Goal: Information Seeking & Learning: Learn about a topic

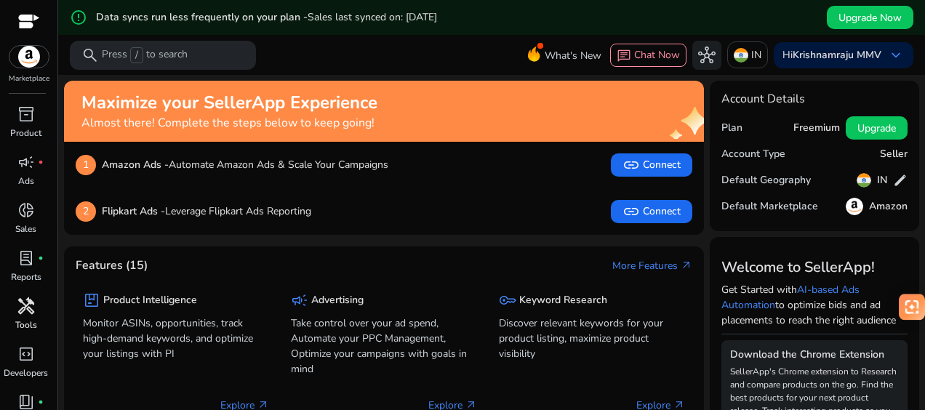
click at [30, 303] on span "handyman" at bounding box center [25, 306] width 17 height 17
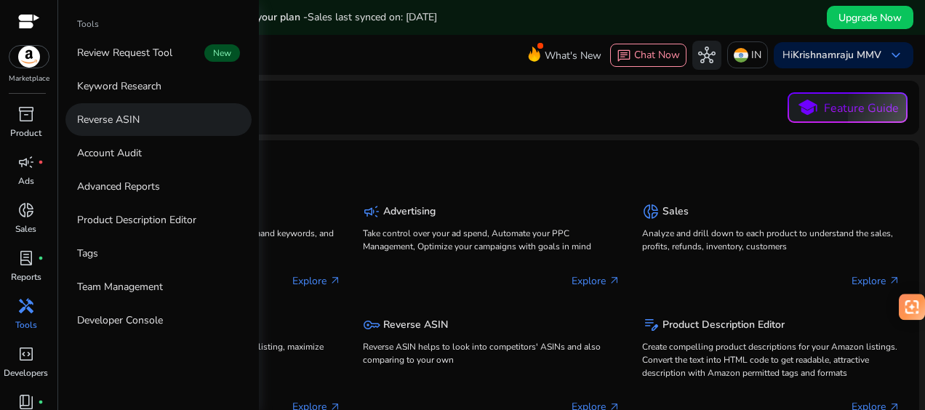
click at [135, 132] on link "Reverse ASIN" at bounding box center [158, 119] width 186 height 33
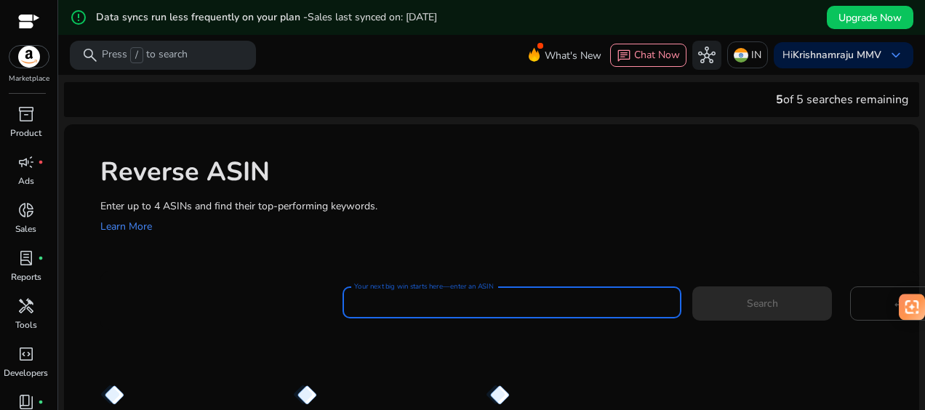
click at [383, 300] on input "Your next big win starts here—enter an ASIN" at bounding box center [512, 303] width 316 height 16
paste input "**********"
type input "**********"
paste input "**********"
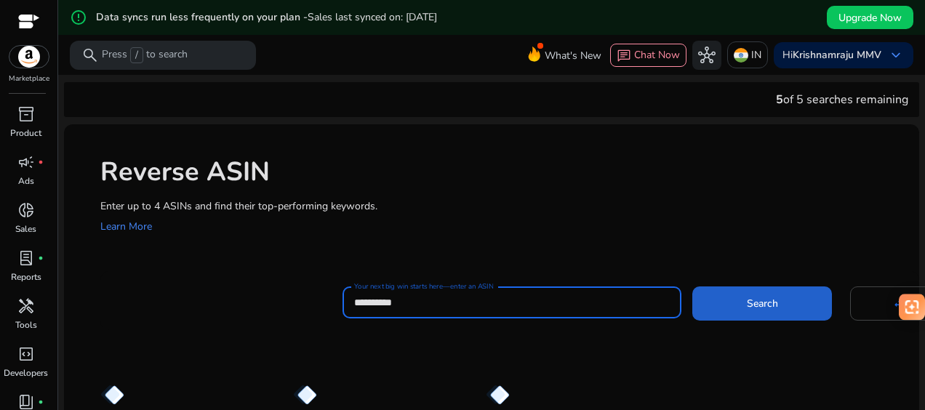
type input "**********"
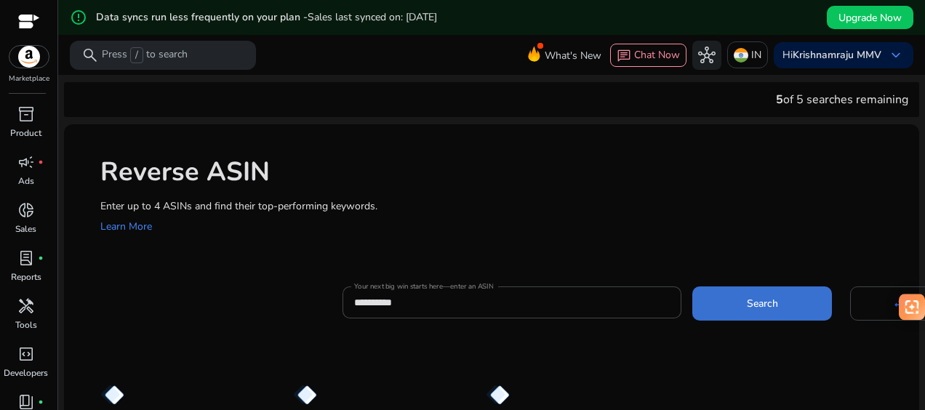
click at [739, 307] on span at bounding box center [763, 303] width 140 height 35
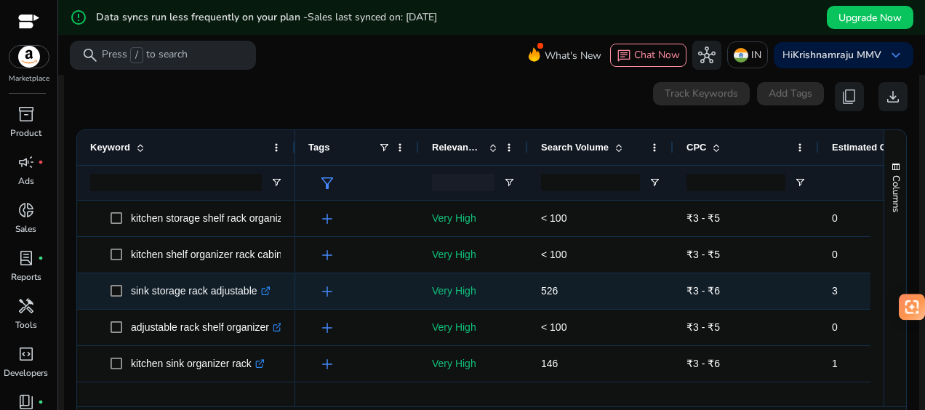
scroll to position [191, 0]
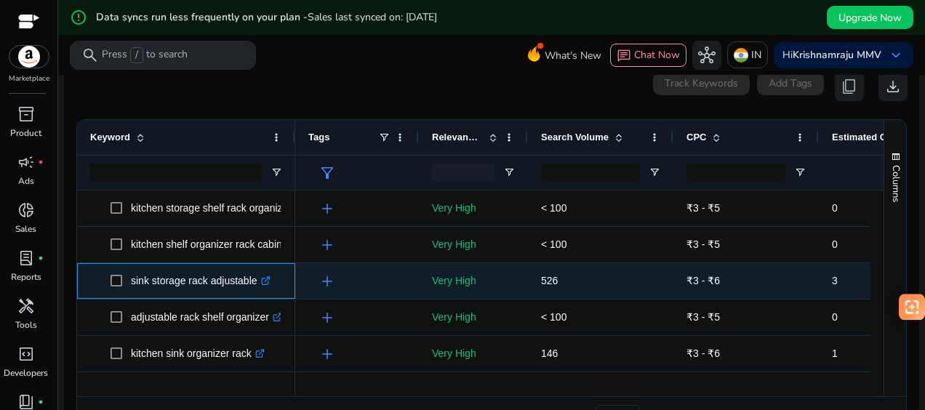
drag, startPoint x: 254, startPoint y: 282, endPoint x: 131, endPoint y: 281, distance: 123.0
click at [131, 281] on p "sink storage rack adjustable .st0{fill:#2c8af8}" at bounding box center [201, 281] width 140 height 30
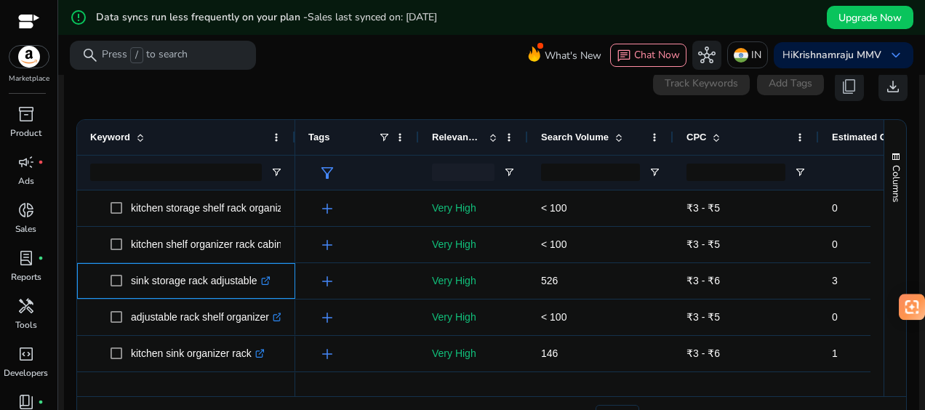
copy p "sink storage rack adjustable"
click at [565, 138] on span "Search Volume" at bounding box center [575, 137] width 68 height 11
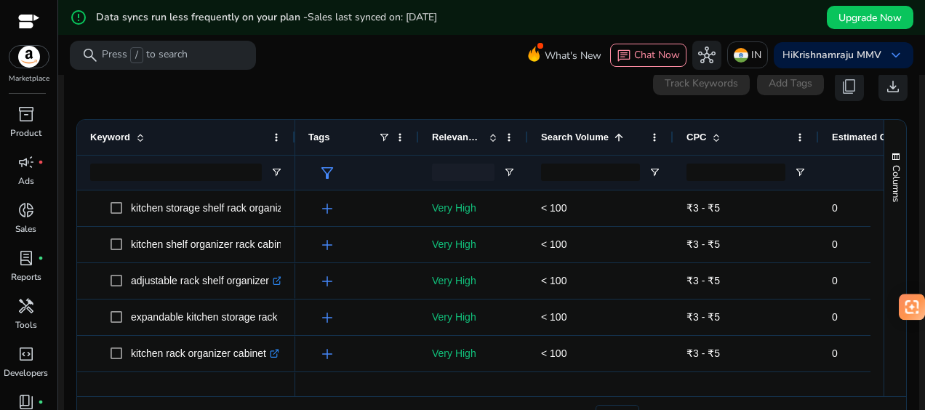
click at [565, 138] on span "Search Volume" at bounding box center [575, 137] width 68 height 11
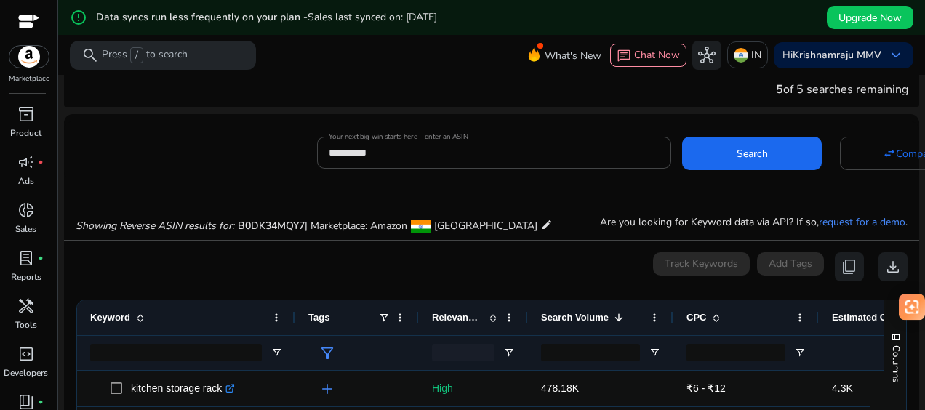
scroll to position [0, 0]
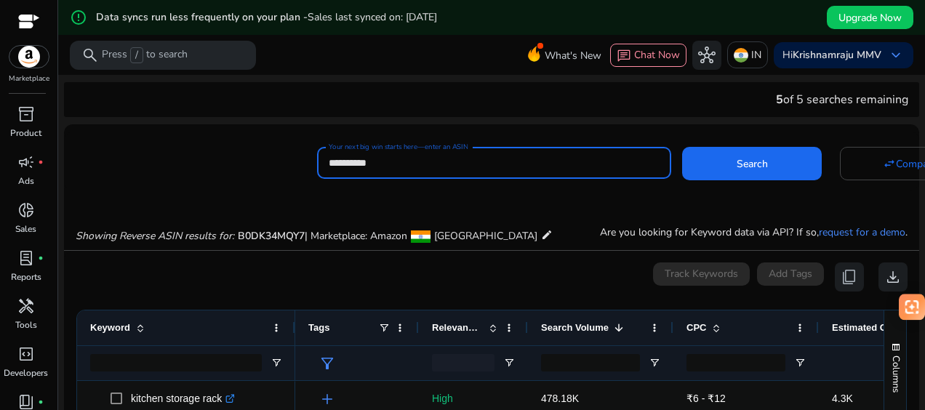
drag, startPoint x: 410, startPoint y: 165, endPoint x: 295, endPoint y: 164, distance: 115.0
click at [295, 164] on div "**********" at bounding box center [486, 161] width 844 height 36
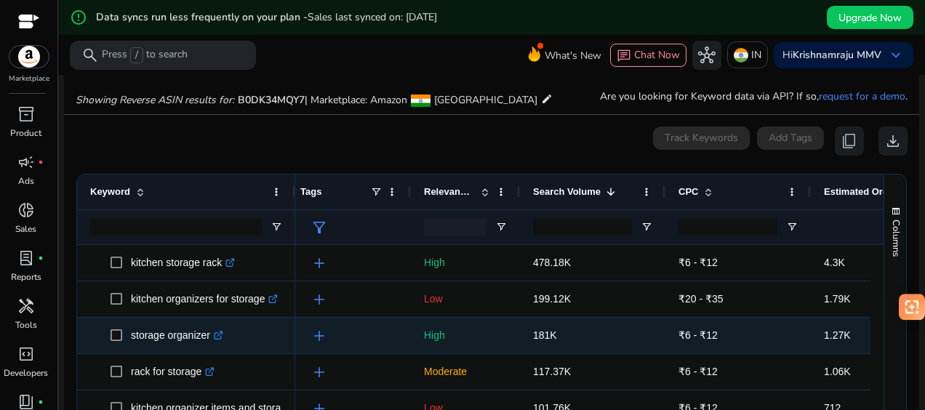
scroll to position [0, 7]
click at [295, 343] on div "add" at bounding box center [350, 336] width 124 height 36
drag, startPoint x: 211, startPoint y: 339, endPoint x: 129, endPoint y: 332, distance: 82.5
click at [129, 332] on span "storage organizer .st0{fill:#2c8af8}" at bounding box center [197, 336] width 172 height 30
copy span "storage organizer"
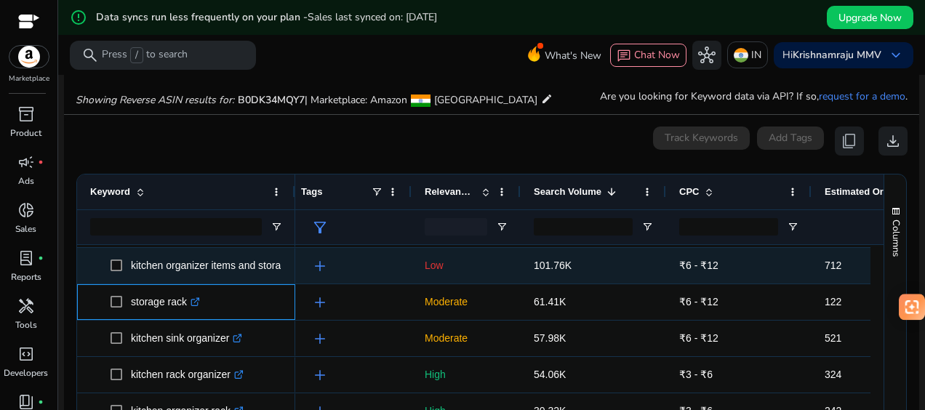
scroll to position [143, 0]
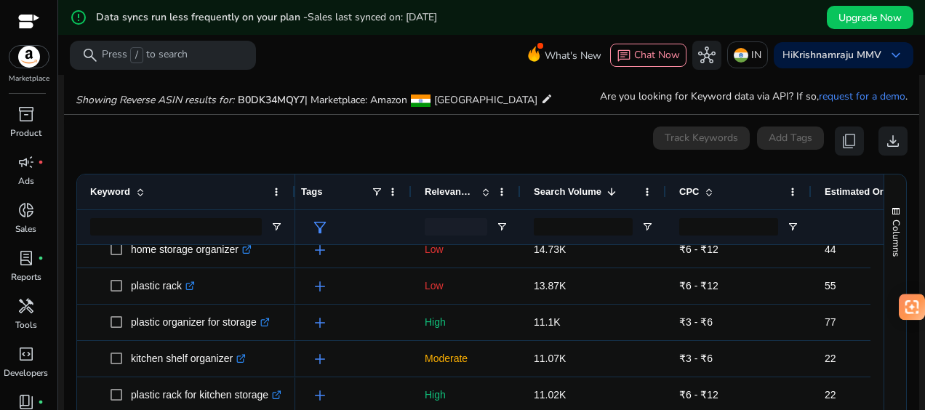
click at [453, 196] on span "Relevance Score" at bounding box center [450, 191] width 51 height 11
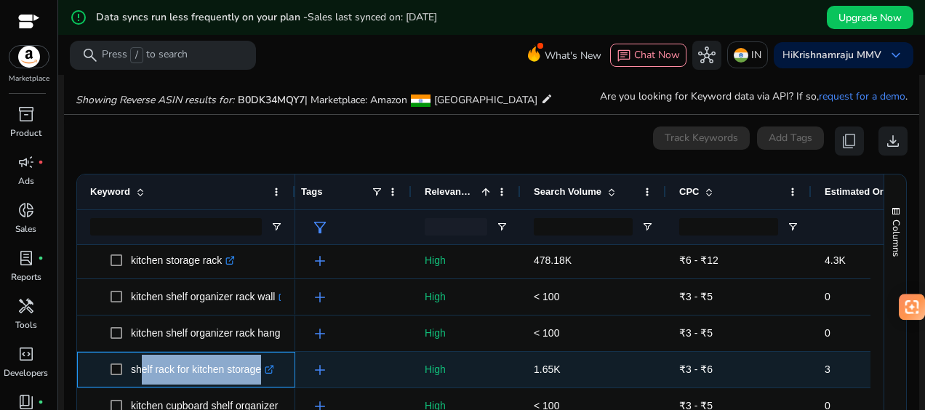
drag, startPoint x: 258, startPoint y: 371, endPoint x: 137, endPoint y: 371, distance: 120.8
click at [137, 371] on p "shelf rack for kitchen storage .st0{fill:#2c8af8}" at bounding box center [202, 370] width 143 height 30
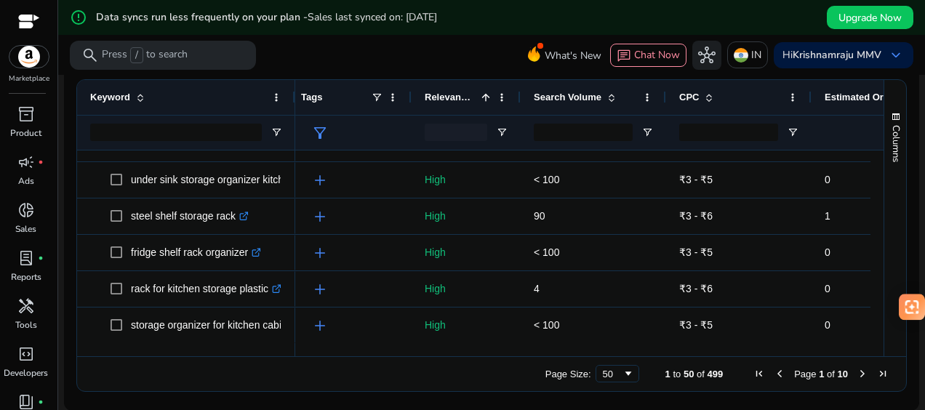
click at [857, 372] on span "Next Page" at bounding box center [863, 374] width 12 height 12
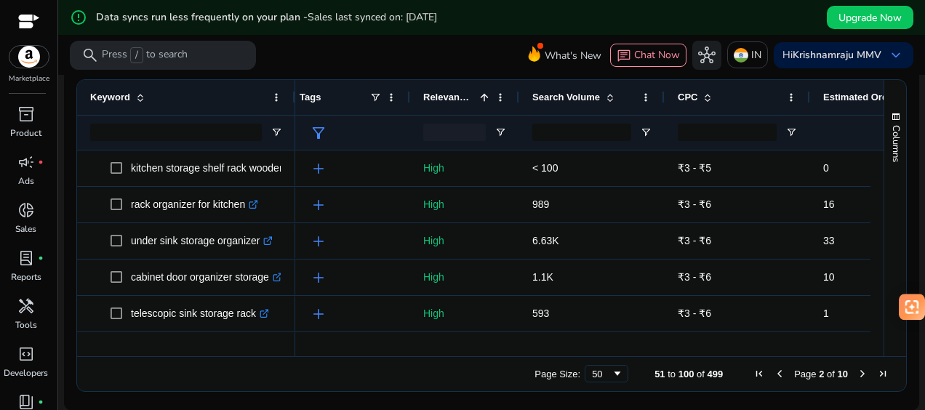
click at [559, 100] on span "Search Volume" at bounding box center [567, 97] width 68 height 11
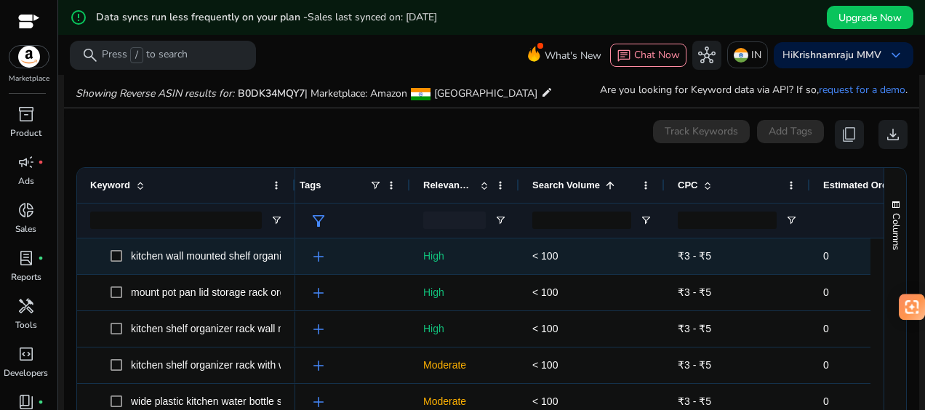
scroll to position [146, 0]
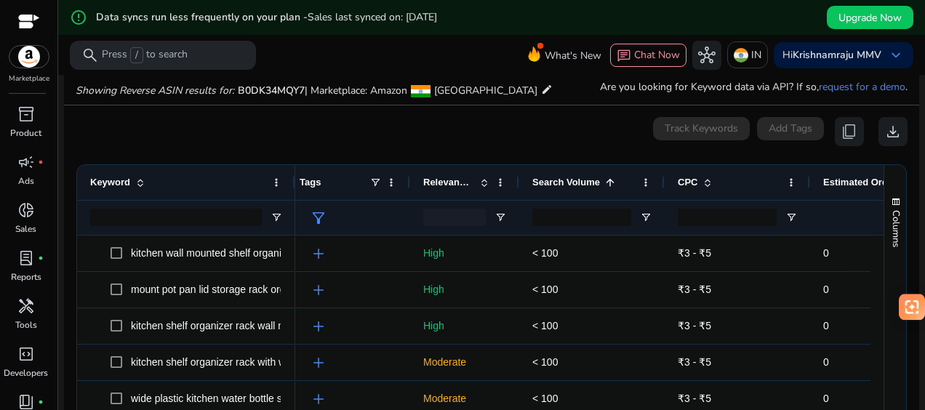
click at [559, 189] on div "Search Volume 1" at bounding box center [584, 183] width 103 height 28
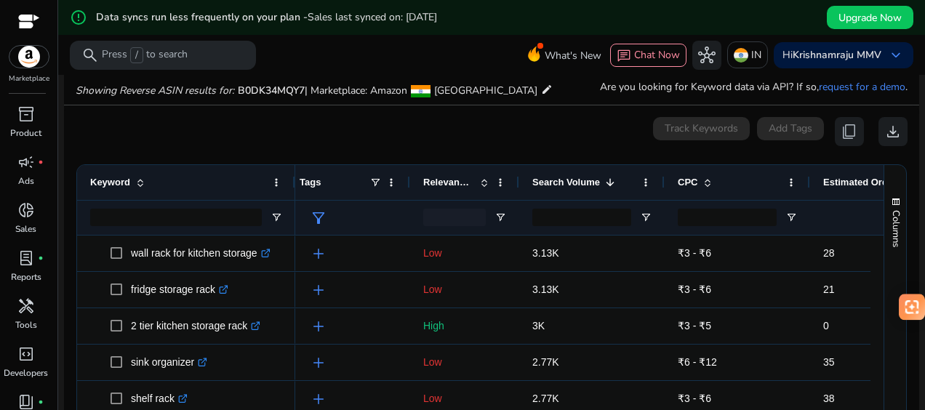
click at [559, 189] on div "Search Volume 1" at bounding box center [584, 183] width 103 height 28
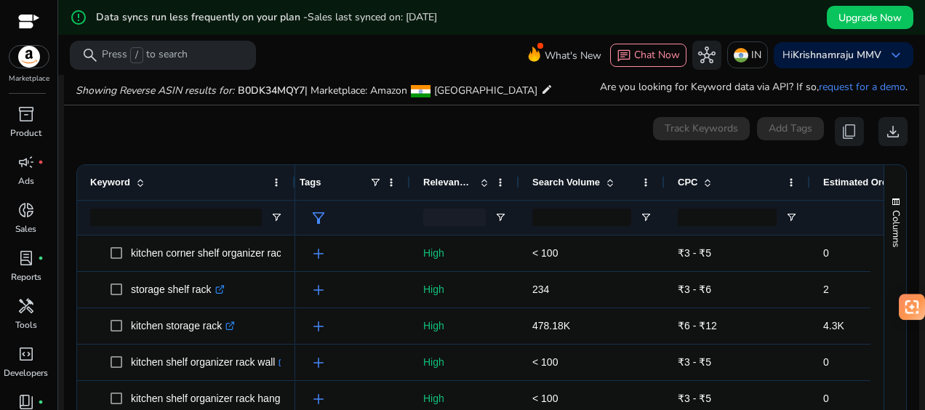
click at [559, 189] on div "Search Volume" at bounding box center [584, 183] width 103 height 28
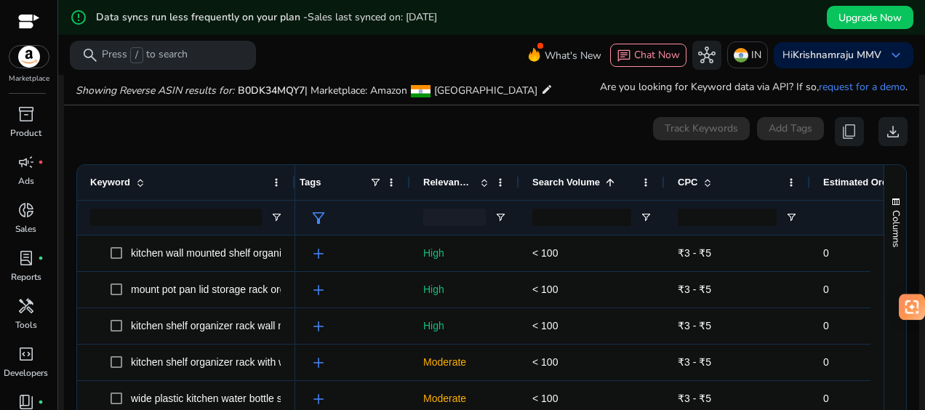
scroll to position [231, 0]
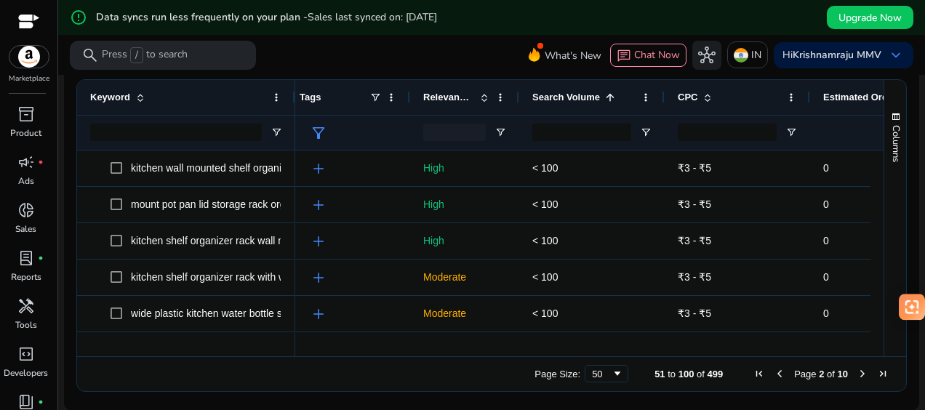
click at [774, 376] on span "Previous Page" at bounding box center [780, 374] width 12 height 12
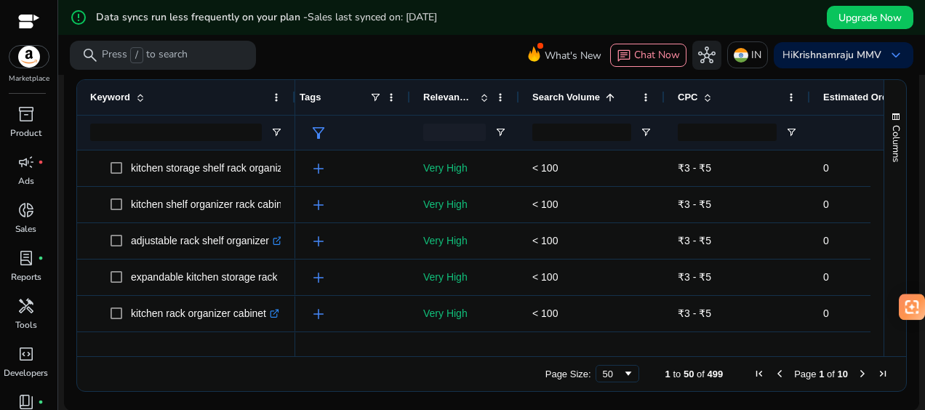
click at [567, 100] on span "Search Volume" at bounding box center [567, 97] width 68 height 11
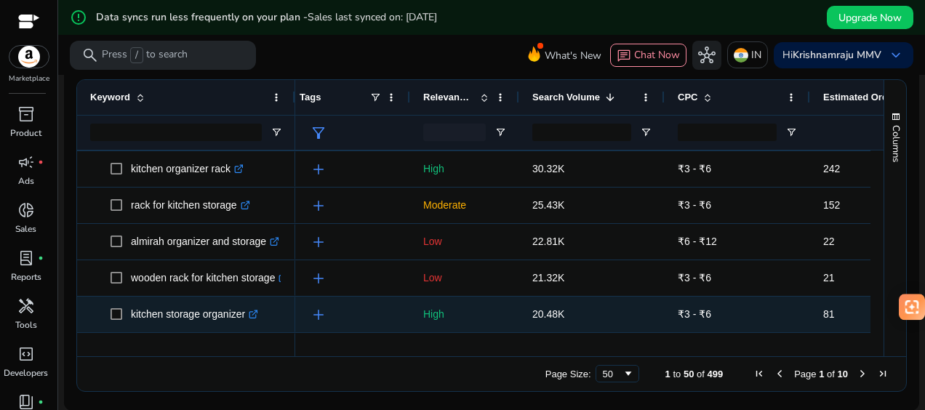
scroll to position [311, 0]
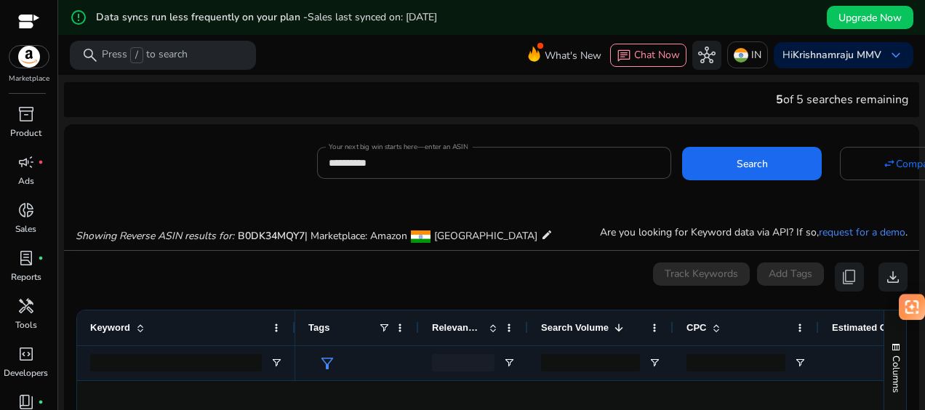
scroll to position [0, 9]
